Goal: Information Seeking & Learning: Learn about a topic

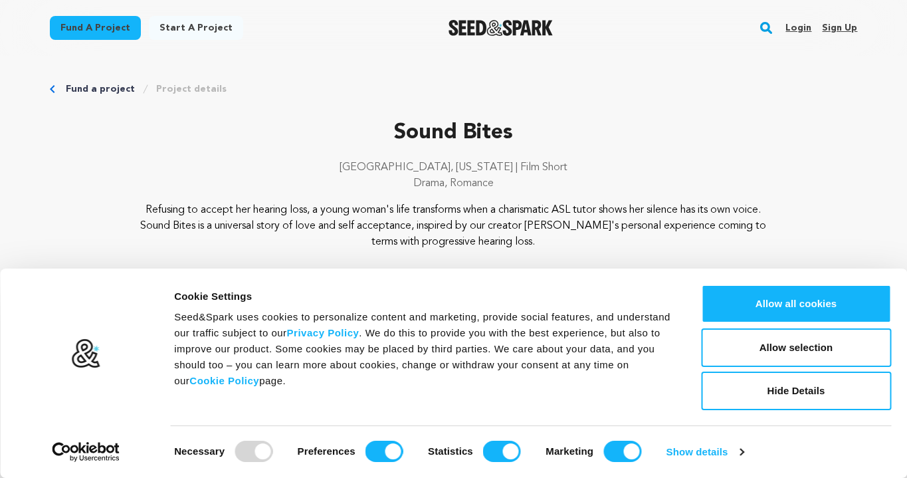
click at [768, 32] on rect "button" at bounding box center [766, 28] width 16 height 16
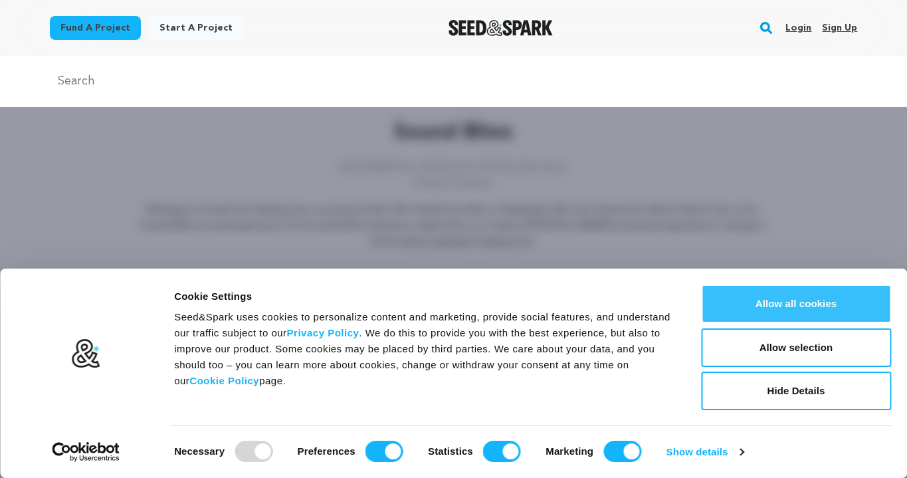
click at [814, 303] on button "Allow all cookies" at bounding box center [796, 303] width 190 height 39
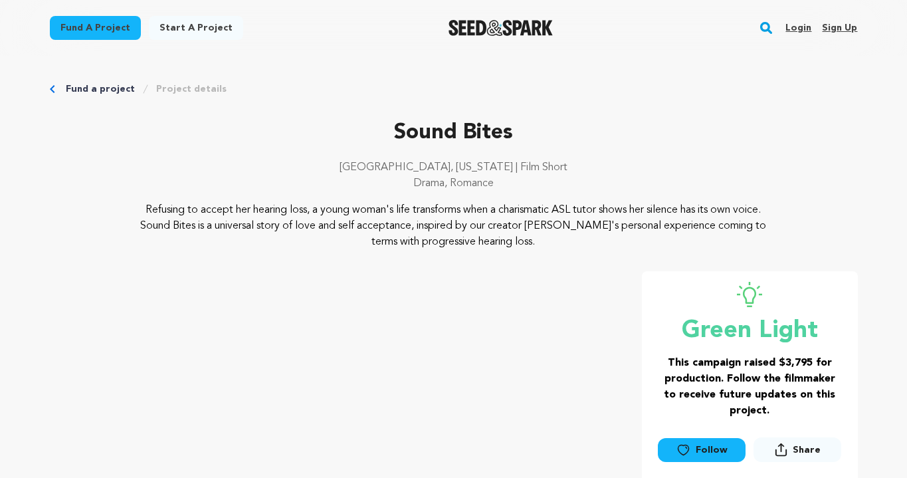
click at [769, 28] on rect "button" at bounding box center [766, 28] width 16 height 16
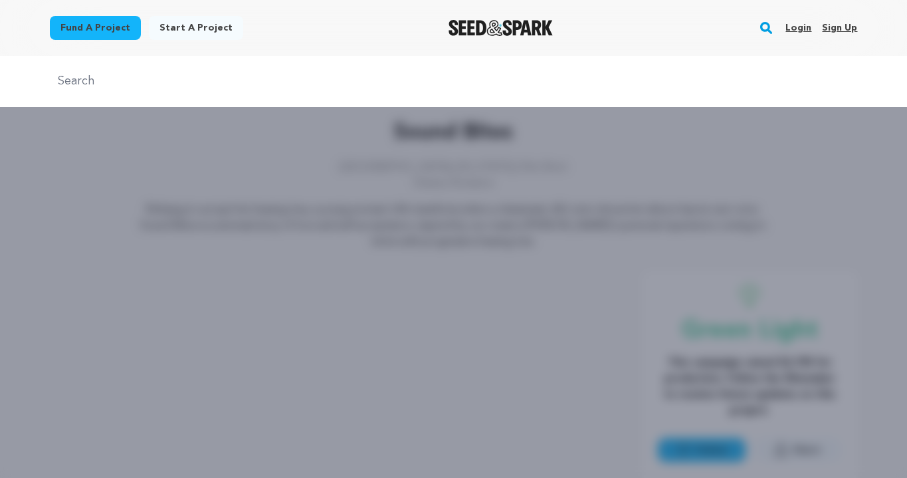
click at [403, 88] on input "text" at bounding box center [454, 81] width 808 height 19
type input "Bite Somebody"
